Goal: Find contact information: Find contact information

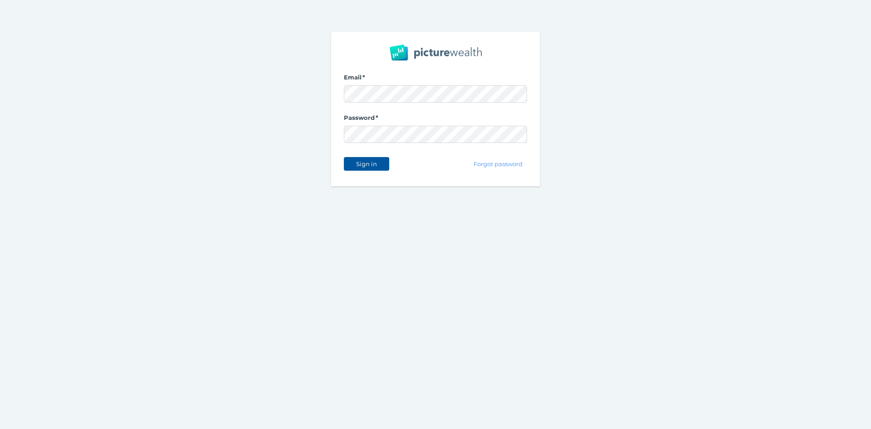
click at [374, 162] on span "Sign in" at bounding box center [366, 163] width 29 height 7
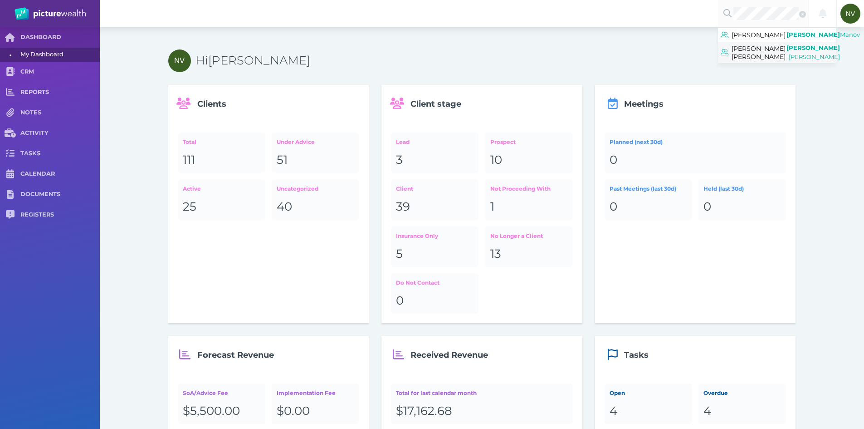
click at [769, 56] on span "[PERSON_NAME] [PERSON_NAME]" at bounding box center [759, 53] width 54 height 20
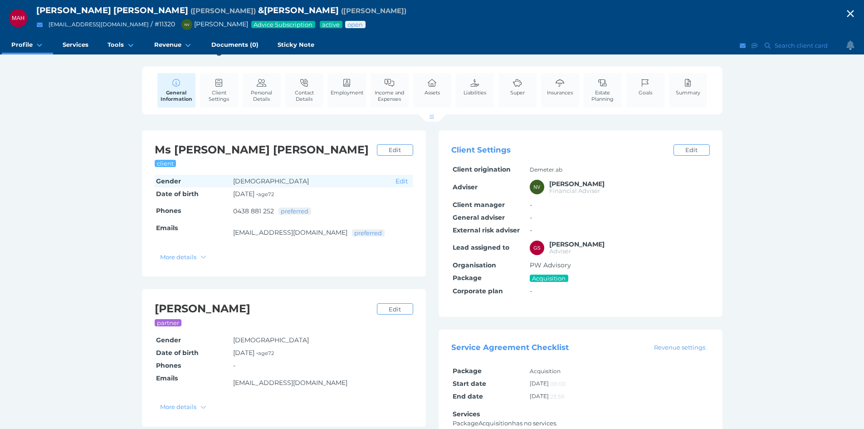
scroll to position [33, 0]
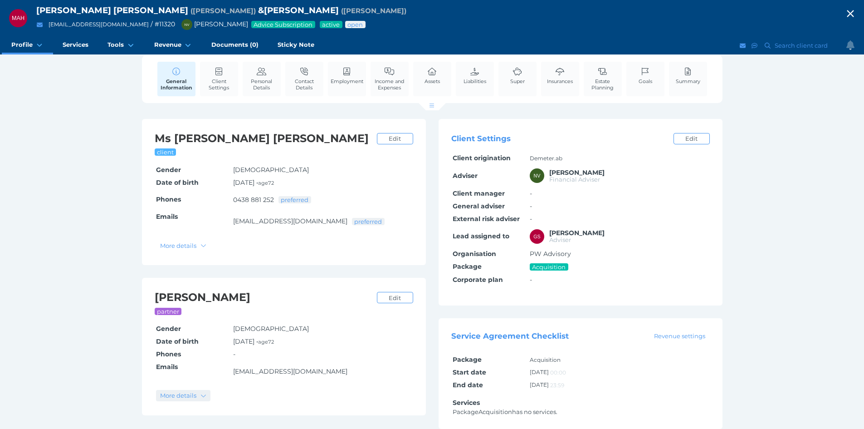
click at [181, 397] on span "More details" at bounding box center [178, 395] width 42 height 7
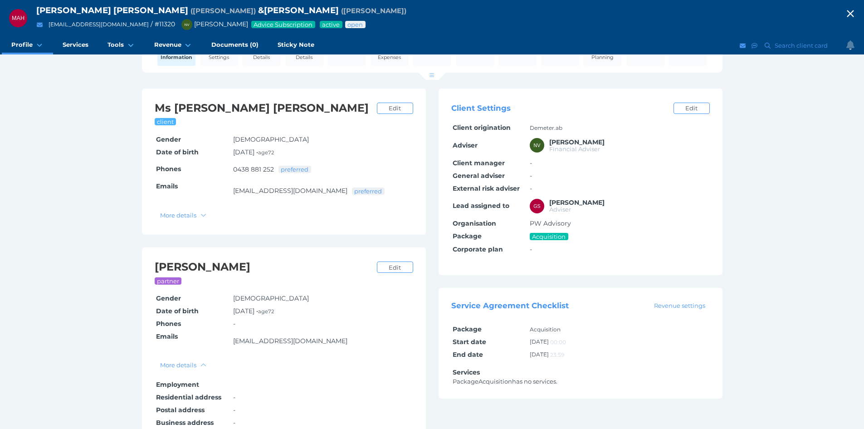
scroll to position [76, 0]
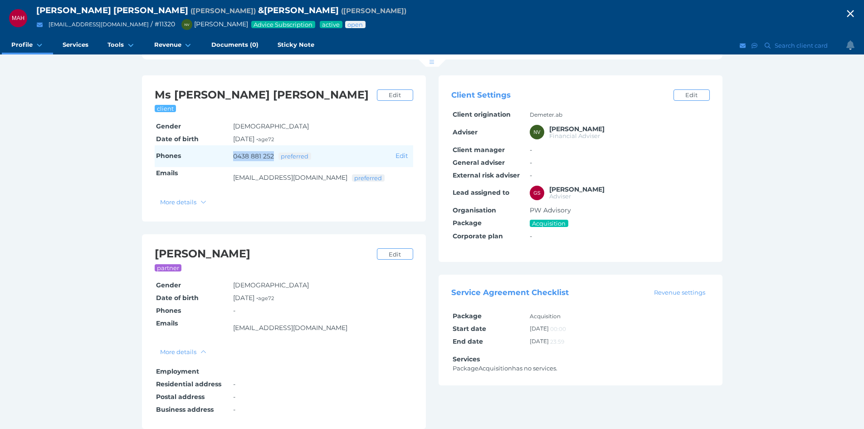
drag, startPoint x: 274, startPoint y: 157, endPoint x: 233, endPoint y: 158, distance: 40.9
click at [233, 158] on td "0438 881 252 preferred" at bounding box center [313, 156] width 162 height 22
